Goal: Find specific page/section

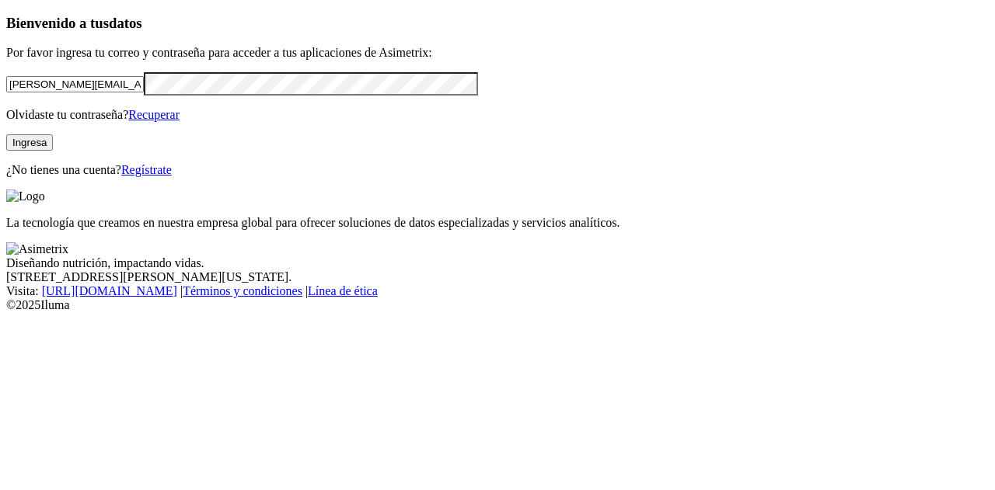
drag, startPoint x: 171, startPoint y: 108, endPoint x: 0, endPoint y: 87, distance: 172.2
click at [6, 87] on div "Bienvenido a tus datos Por favor ingresa tu correo y contraseña para acceder a …" at bounding box center [497, 96] width 982 height 162
type input "[PERSON_NAME][EMAIL_ADDRESS][DOMAIN_NAME]"
click at [6, 145] on div "Bienvenido a tus datos Por favor ingresa tu correo y contraseña para acceder a …" at bounding box center [497, 96] width 982 height 162
click input "submit" at bounding box center [0, 0] width 0 height 0
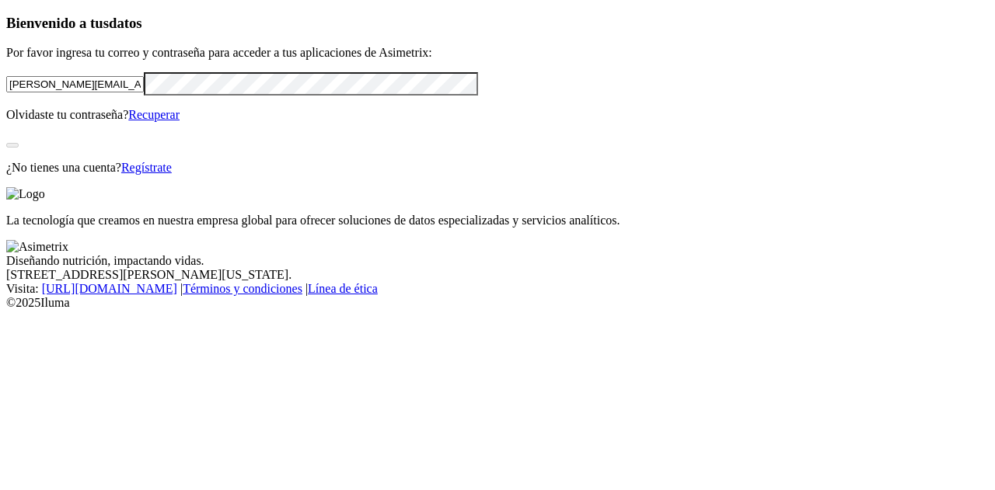
click at [239, 175] on div "Bienvenido a tus datos Por favor ingresa tu correo y contraseña para acceder a …" at bounding box center [497, 95] width 982 height 160
